Goal: Information Seeking & Learning: Learn about a topic

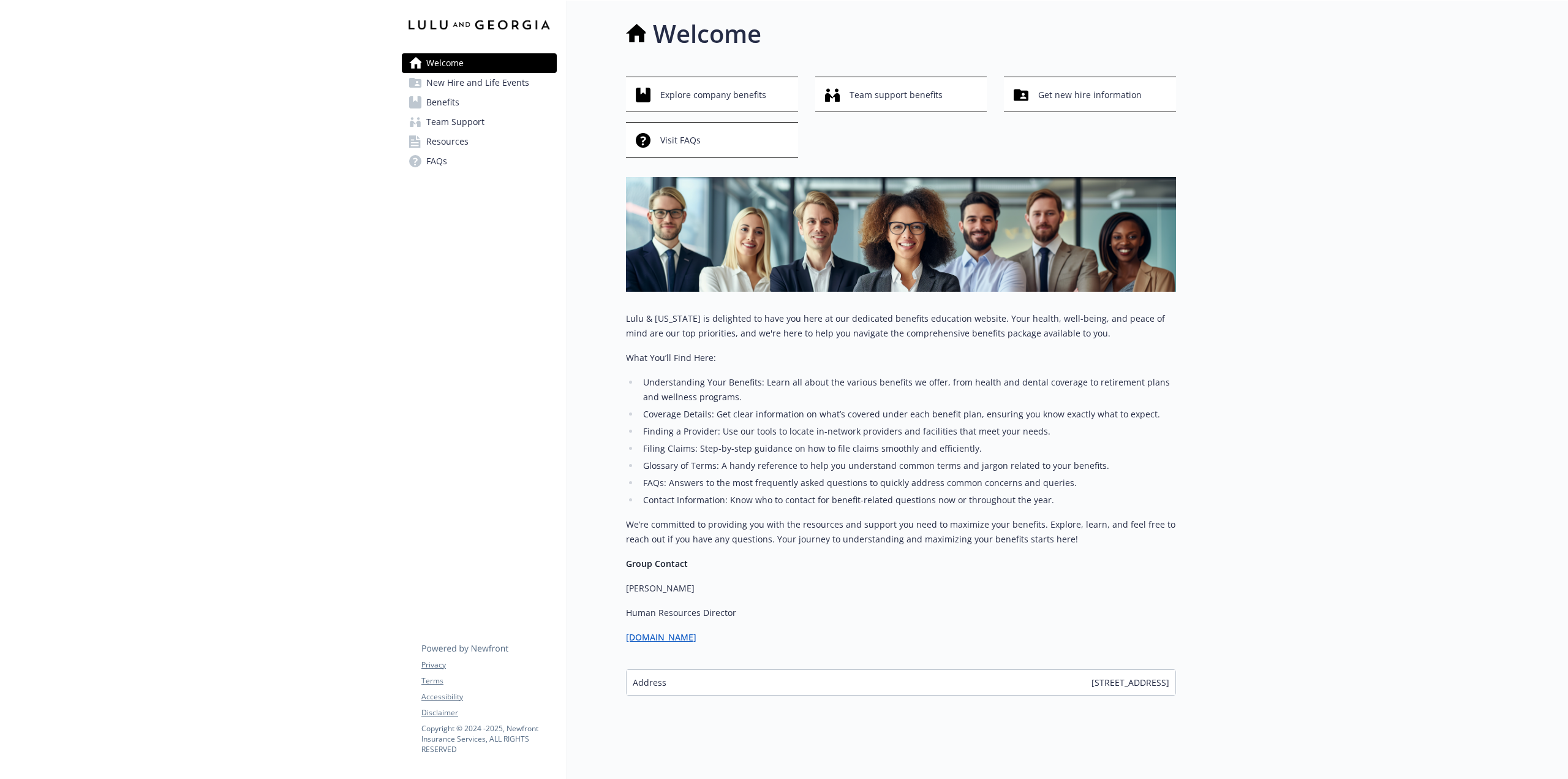
click at [430, 99] on span "Benefits" at bounding box center [443, 102] width 33 height 20
